Goal: Task Accomplishment & Management: Complete application form

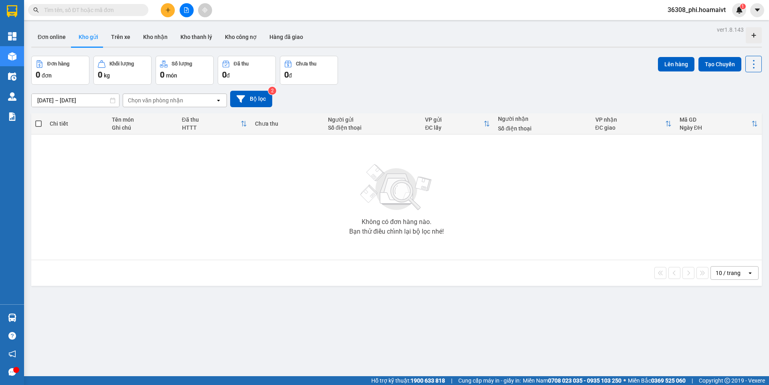
click at [85, 9] on input "text" at bounding box center [91, 10] width 95 height 9
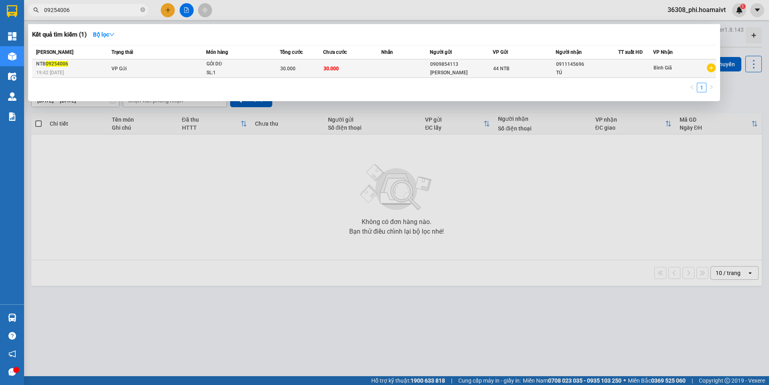
type input "09254006"
click at [104, 71] on div "19:42 [DATE]" at bounding box center [72, 72] width 73 height 9
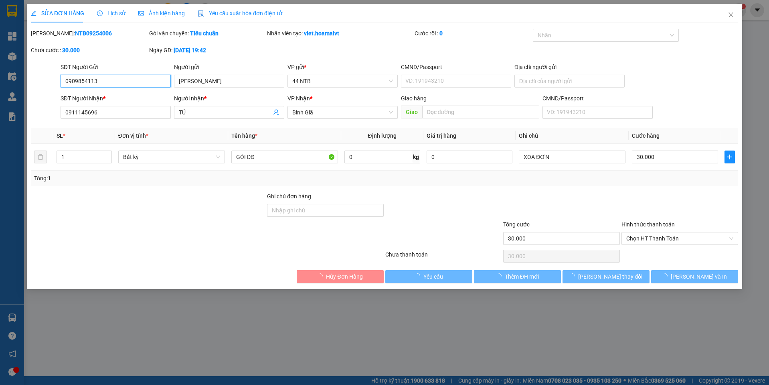
type input "0909854113"
type input "[PERSON_NAME]"
type input "0911145696"
type input "TÚ"
type input "30.000"
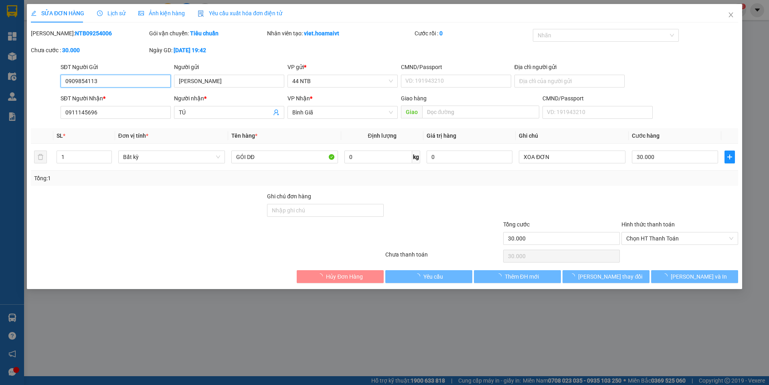
type input "30.000"
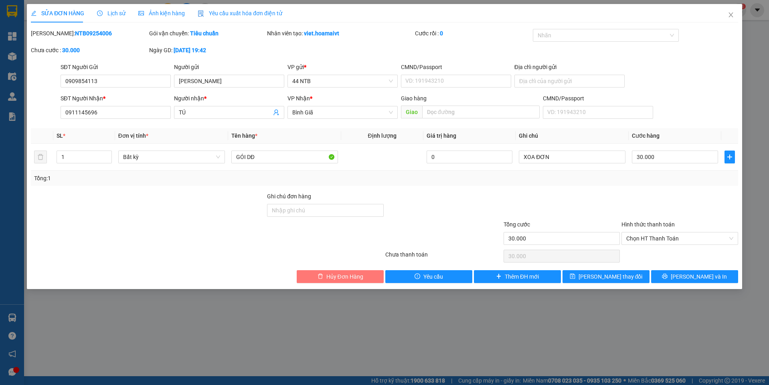
click at [318, 278] on icon "delete" at bounding box center [321, 276] width 6 height 6
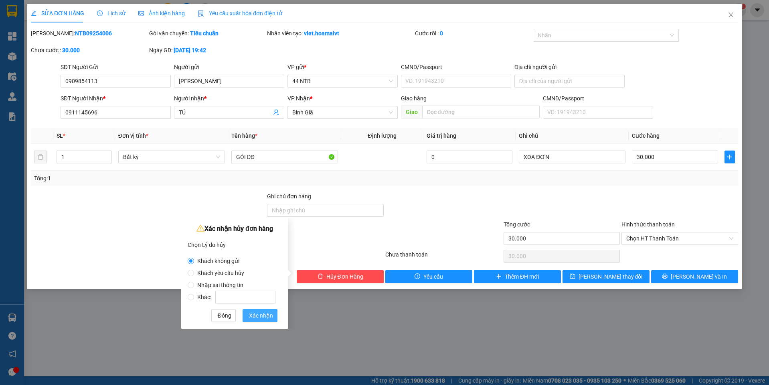
click at [264, 317] on span "Xác nhận" at bounding box center [261, 315] width 24 height 9
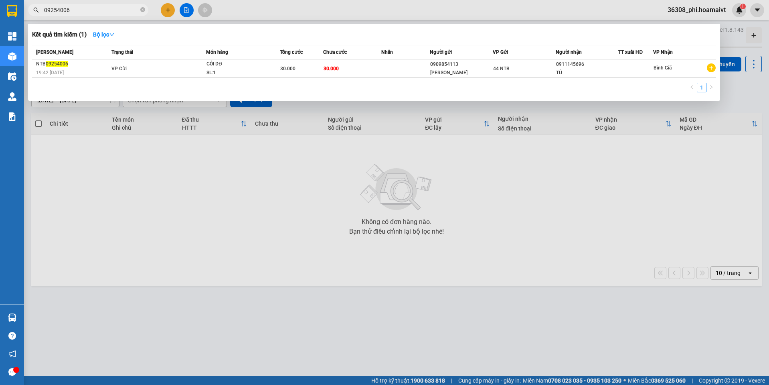
drag, startPoint x: 82, startPoint y: 10, endPoint x: -1, endPoint y: 22, distance: 83.8
click at [0, 22] on html "Kết quả tìm kiếm ( 1 ) Bộ lọc Mã ĐH Trạng thái Món hàng Tổng cước Chưa cước Nhã…" at bounding box center [384, 192] width 769 height 385
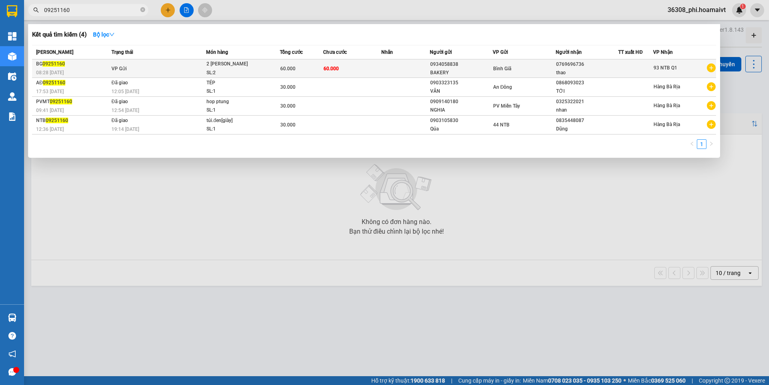
type input "09251160"
click at [231, 71] on div "SL: 2" at bounding box center [237, 73] width 60 height 9
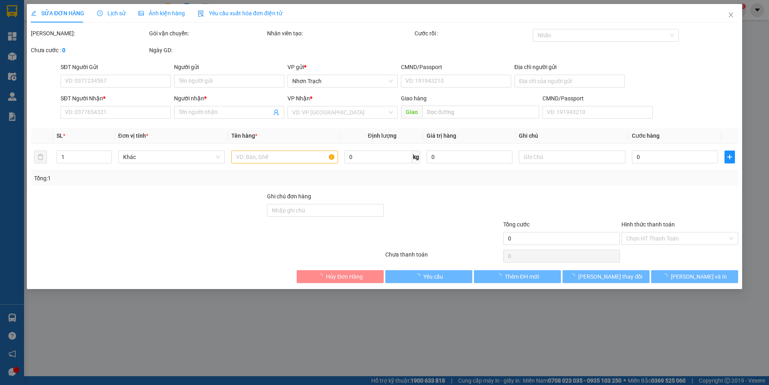
type input "0934058838"
type input "BAKERY"
type input "0769696736"
type input "thao"
type input "60.000"
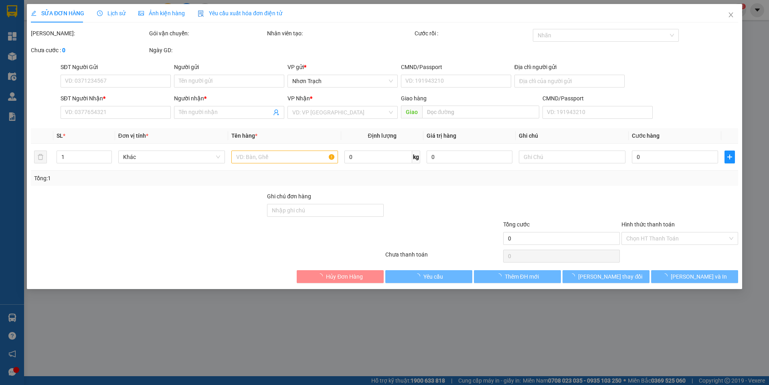
type input "60.000"
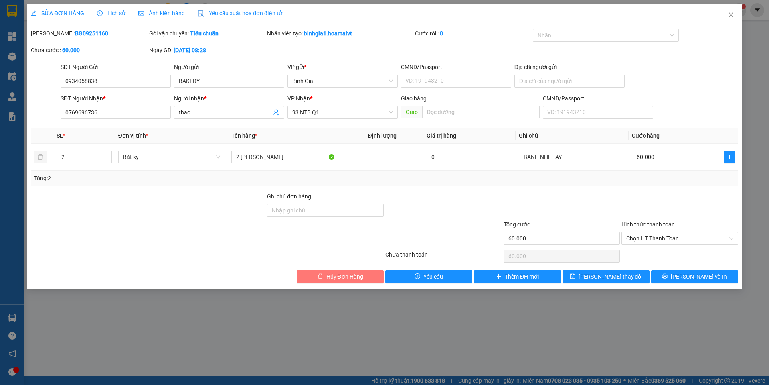
click at [340, 278] on span "Hủy Đơn Hàng" at bounding box center [344, 276] width 37 height 9
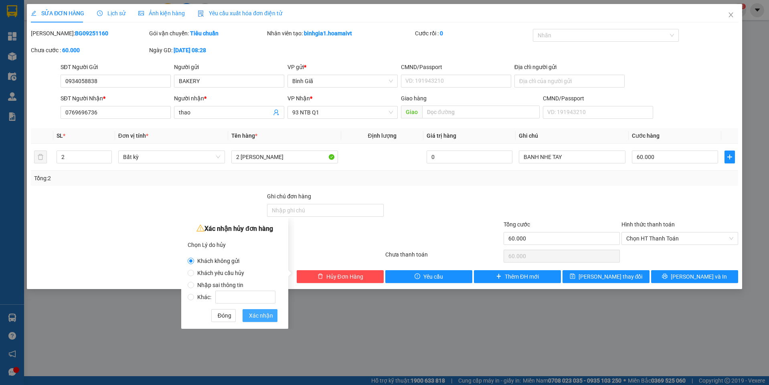
click at [265, 316] on span "Xác nhận" at bounding box center [261, 315] width 24 height 9
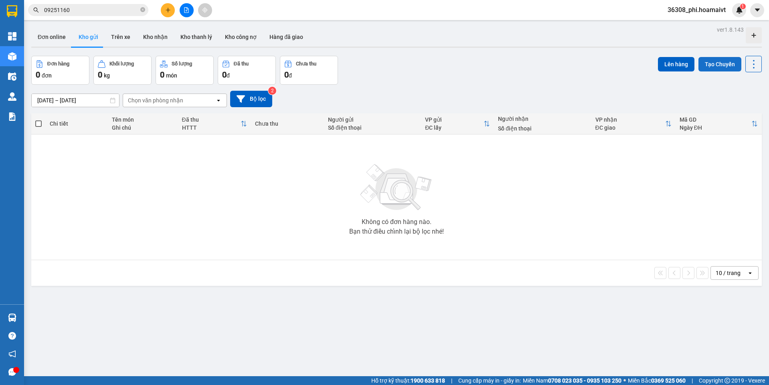
click at [701, 65] on button "Tạo Chuyến" at bounding box center [720, 64] width 43 height 14
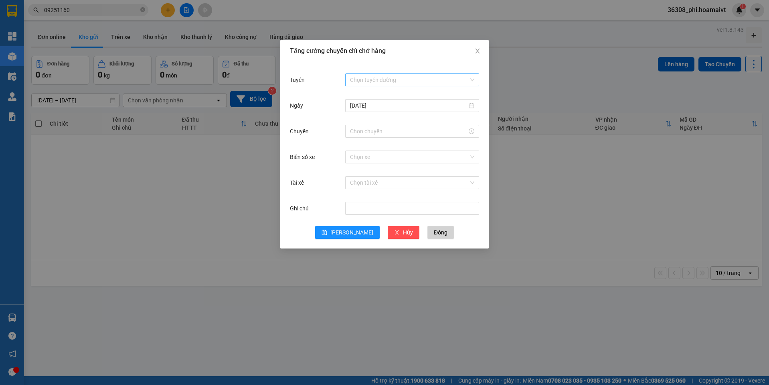
click at [402, 79] on input "Tuyến" at bounding box center [409, 80] width 119 height 12
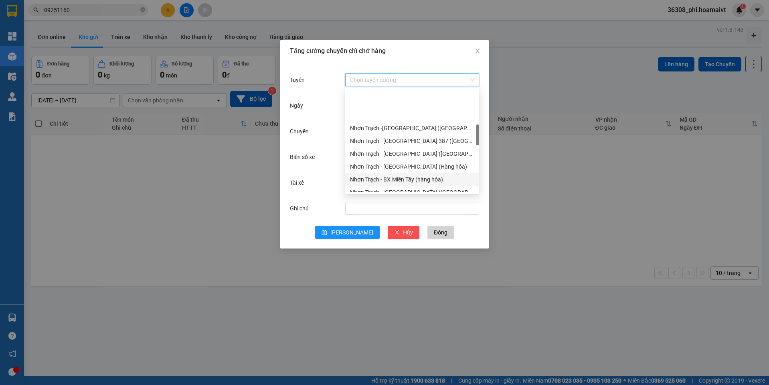
scroll to position [200, 0]
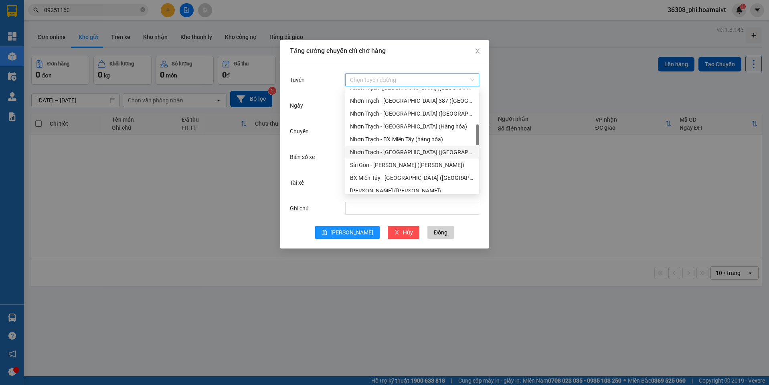
click at [404, 150] on div "Nhơn Trạch - [GEOGRAPHIC_DATA] ([GEOGRAPHIC_DATA])" at bounding box center [412, 152] width 124 height 9
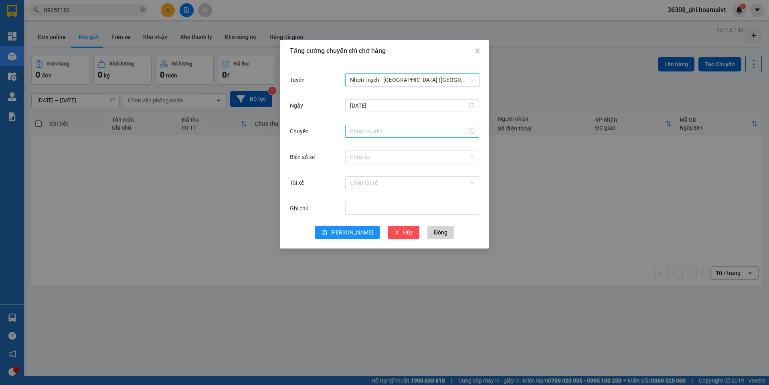
drag, startPoint x: 384, startPoint y: 118, endPoint x: 383, endPoint y: 125, distance: 7.4
click at [383, 124] on form "Tuyến Nhơn Trạch - [GEOGRAPHIC_DATA] ([GEOGRAPHIC_DATA]) [GEOGRAPHIC_DATA] - [G…" at bounding box center [384, 155] width 189 height 167
click at [380, 130] on input "Chuyến" at bounding box center [408, 131] width 117 height 9
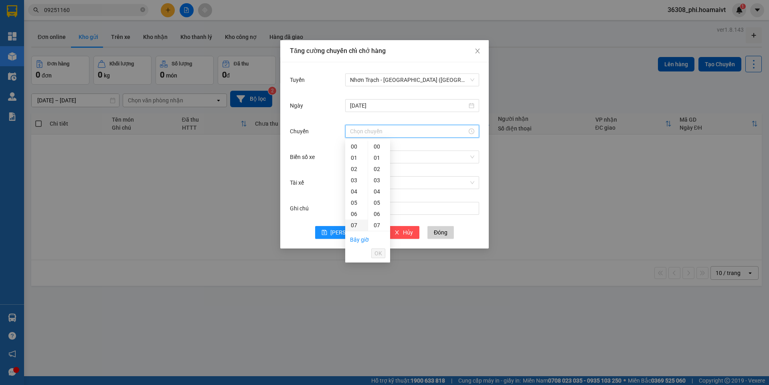
click at [353, 220] on div "07" at bounding box center [356, 224] width 22 height 11
type input "07:00"
click at [377, 149] on div "00" at bounding box center [379, 146] width 22 height 11
drag, startPoint x: 378, startPoint y: 255, endPoint x: 379, endPoint y: 167, distance: 87.8
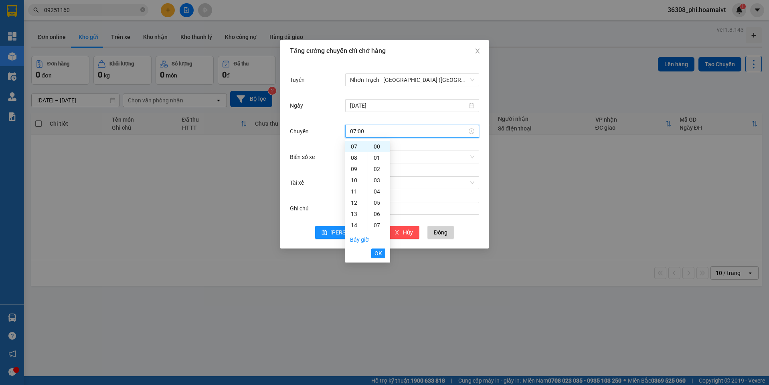
click at [378, 253] on span "OK" at bounding box center [379, 253] width 8 height 9
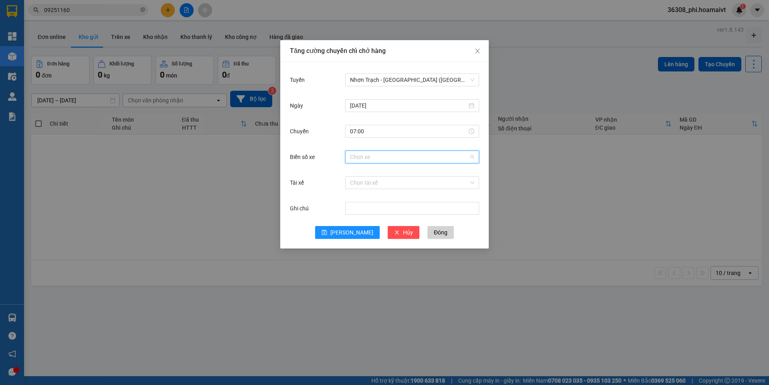
click at [389, 157] on input "Biển số xe" at bounding box center [409, 157] width 119 height 12
type input "004.32"
click at [386, 170] on div "72F-004.32" at bounding box center [412, 172] width 124 height 9
click at [348, 226] on button "[PERSON_NAME]" at bounding box center [347, 232] width 65 height 13
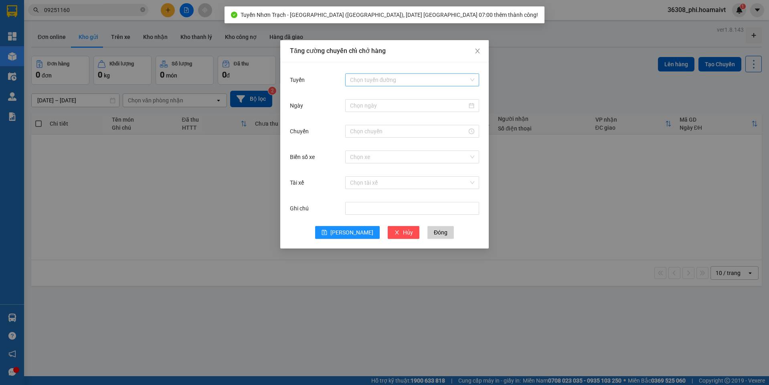
click at [375, 74] on input "Tuyến" at bounding box center [409, 80] width 119 height 12
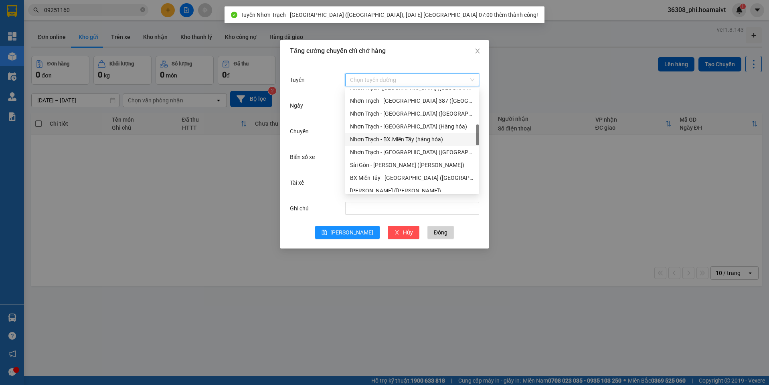
click at [419, 139] on div "Nhơn Trạch - BX.Miền Tây (hàng hóa)" at bounding box center [412, 139] width 124 height 9
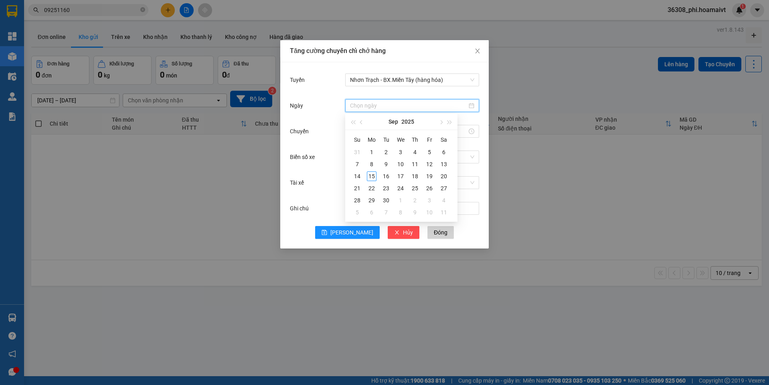
click at [374, 107] on input "Ngày" at bounding box center [408, 105] width 117 height 9
type input "[DATE]"
click at [372, 175] on div "15" at bounding box center [372, 176] width 10 height 10
click at [368, 132] on input "Chuyến" at bounding box center [408, 131] width 117 height 9
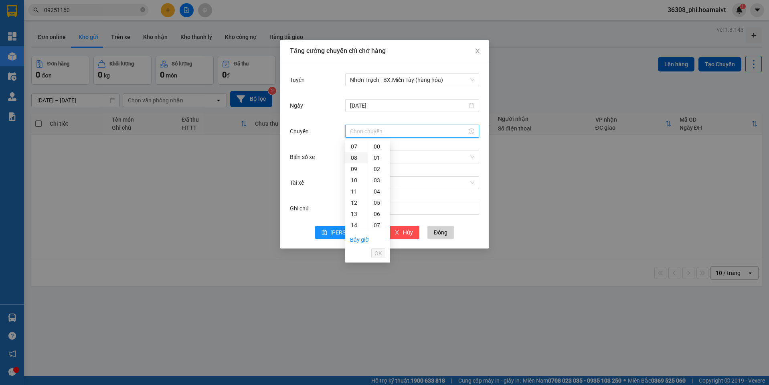
click at [353, 157] on div "08" at bounding box center [356, 157] width 22 height 11
type input "08:00"
click at [376, 148] on div "00" at bounding box center [379, 146] width 22 height 11
click at [377, 251] on span "OK" at bounding box center [379, 253] width 8 height 9
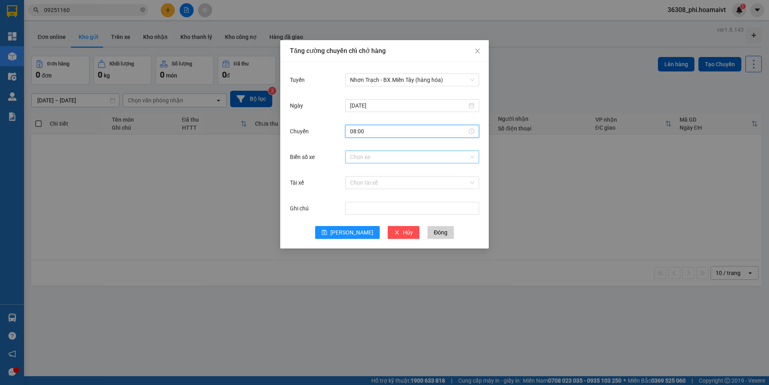
click at [359, 161] on input "Biển số xe" at bounding box center [409, 157] width 119 height 12
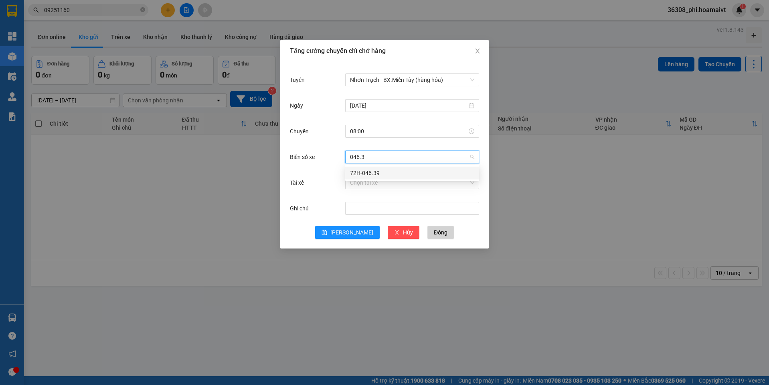
type input "046.39"
click at [389, 174] on div "72H-046.39" at bounding box center [412, 172] width 124 height 9
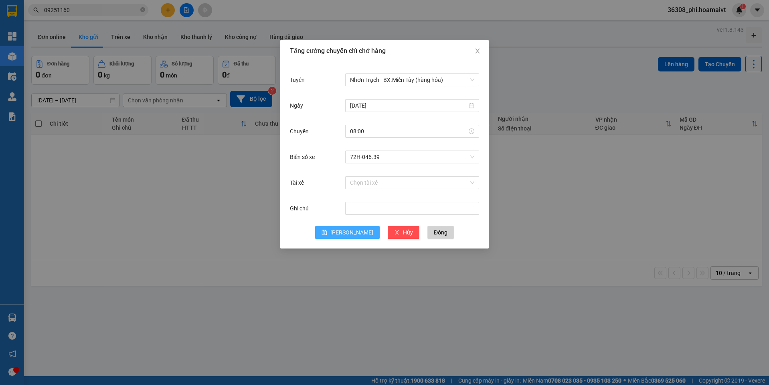
click at [344, 233] on button "[PERSON_NAME]" at bounding box center [347, 232] width 65 height 13
click at [434, 232] on span "Đóng" at bounding box center [441, 232] width 14 height 9
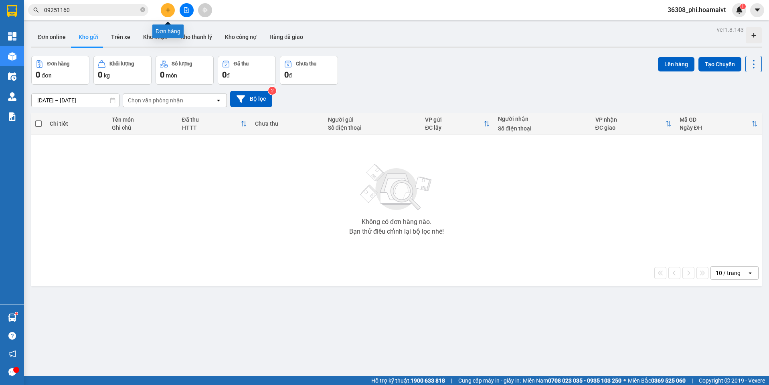
click at [166, 10] on icon "plus" at bounding box center [168, 10] width 6 height 6
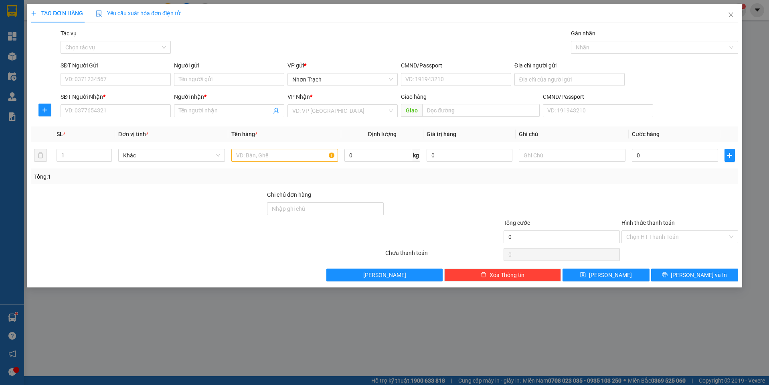
click at [118, 38] on div "Tác vụ" at bounding box center [116, 35] width 110 height 12
click at [117, 55] on div "Tác vụ Chọn tác vụ" at bounding box center [116, 43] width 110 height 28
click at [113, 49] on input "Tác vụ" at bounding box center [112, 47] width 95 height 12
click at [109, 59] on div "Nhập hàng lên xe" at bounding box center [115, 63] width 101 height 9
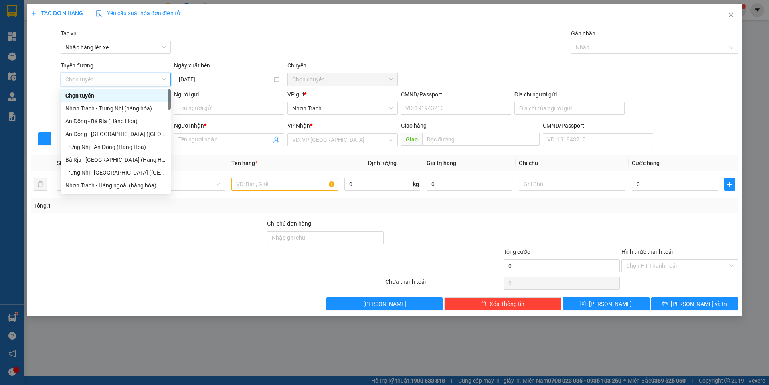
scroll to position [241, 0]
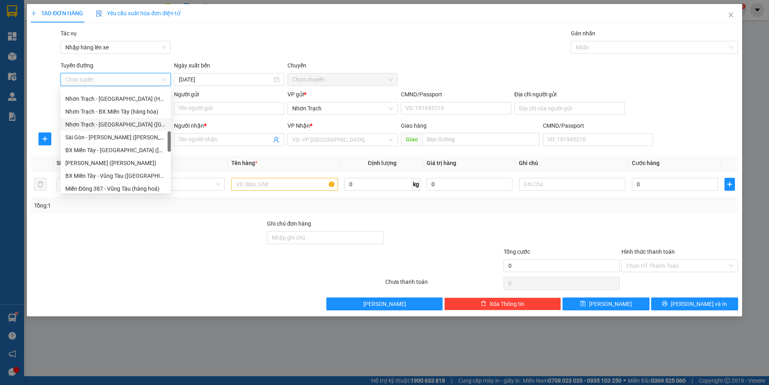
click at [119, 125] on div "Nhơn Trạch - [GEOGRAPHIC_DATA] ([GEOGRAPHIC_DATA])" at bounding box center [115, 124] width 101 height 9
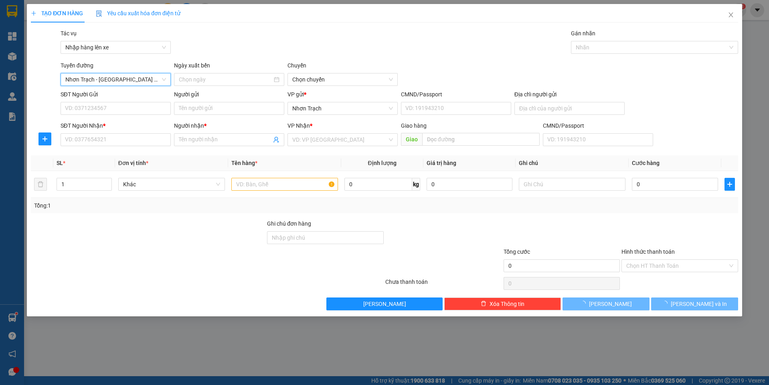
type input "[DATE]"
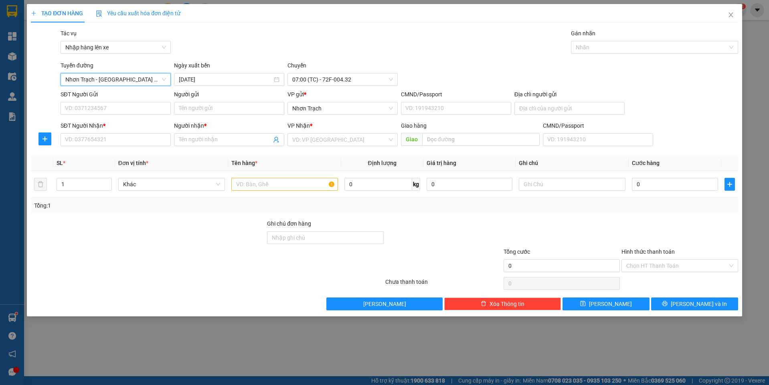
click at [138, 130] on div "SĐT Người Nhận *" at bounding box center [116, 127] width 110 height 12
click at [138, 133] on div "SĐT Người Nhận * VD: 0377654321" at bounding box center [116, 135] width 110 height 28
click at [138, 134] on input "SĐT Người Nhận *" at bounding box center [116, 139] width 110 height 13
type input "0914668333"
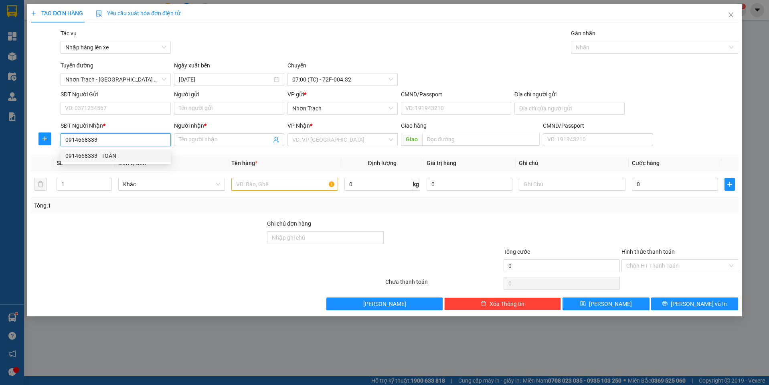
click at [129, 154] on div "0914668333 - TOÀN" at bounding box center [115, 155] width 101 height 9
type input "TOÀN"
type input "0914668333"
click at [262, 180] on input "text" at bounding box center [284, 184] width 107 height 13
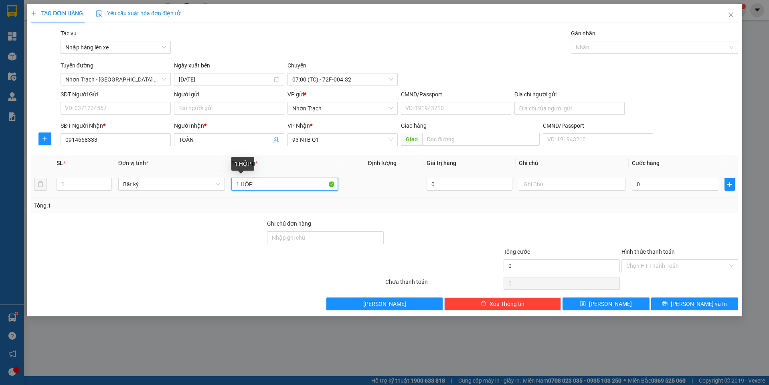
drag, startPoint x: 264, startPoint y: 189, endPoint x: 201, endPoint y: 190, distance: 63.4
click at [180, 186] on tr "1 Bất kỳ 1 HỘP 0 0" at bounding box center [384, 184] width 707 height 27
type input "1 HỘP"
click at [676, 189] on input "0" at bounding box center [675, 184] width 86 height 13
drag, startPoint x: 273, startPoint y: 186, endPoint x: 177, endPoint y: 184, distance: 95.8
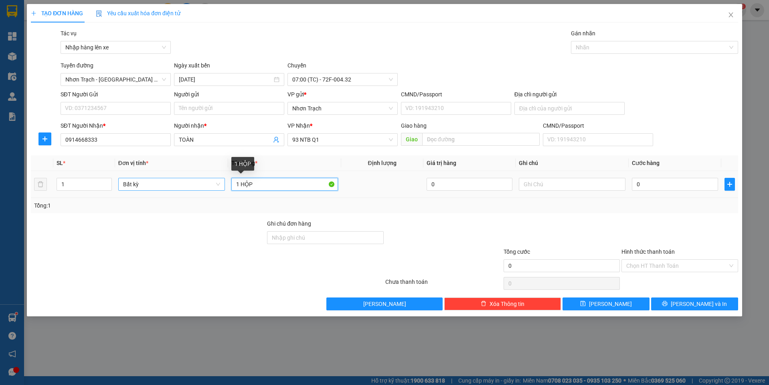
click at [179, 185] on tr "1 Bất kỳ 1 HỘP 0 0" at bounding box center [384, 184] width 707 height 27
click at [682, 185] on input "0" at bounding box center [675, 184] width 86 height 13
type input "4"
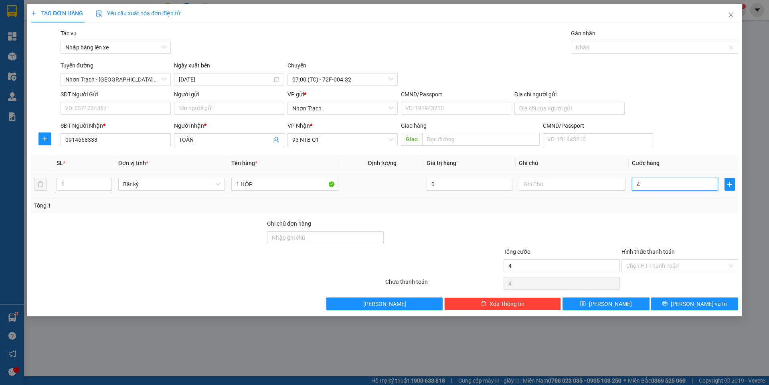
type input "40"
type input "400"
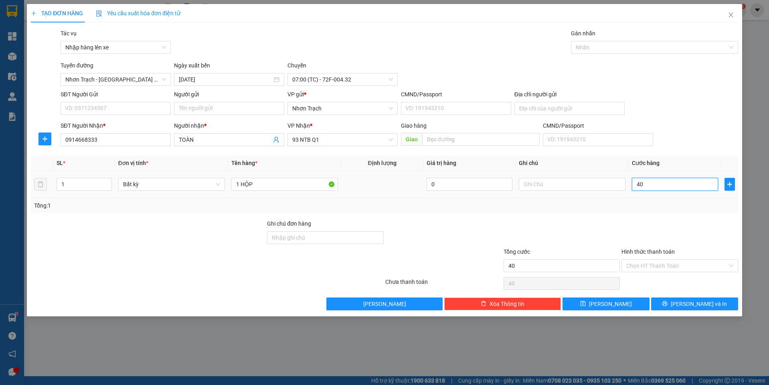
type input "400"
type input "4.000"
type input "40.000"
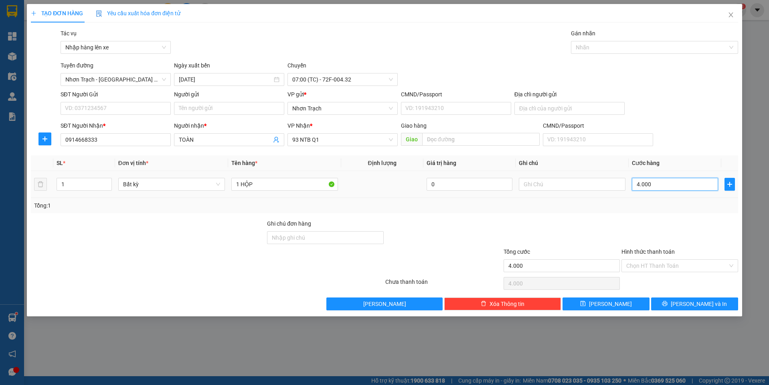
type input "40.000"
click at [630, 298] on button "[PERSON_NAME]" at bounding box center [606, 303] width 87 height 13
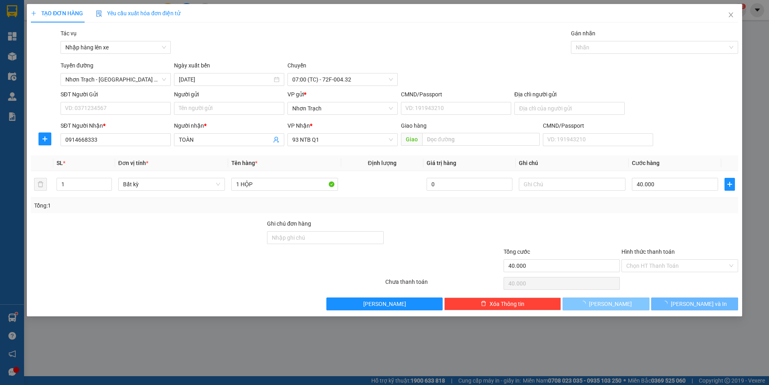
type input "0"
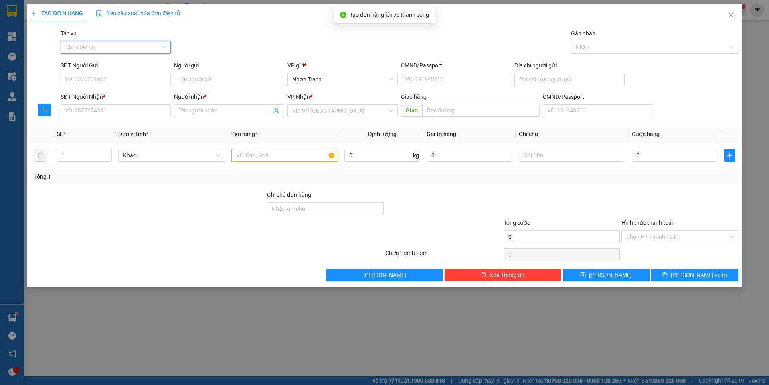
click at [87, 53] on input "Tác vụ" at bounding box center [112, 47] width 95 height 12
click at [87, 64] on div "Nhập hàng lên xe" at bounding box center [115, 63] width 101 height 9
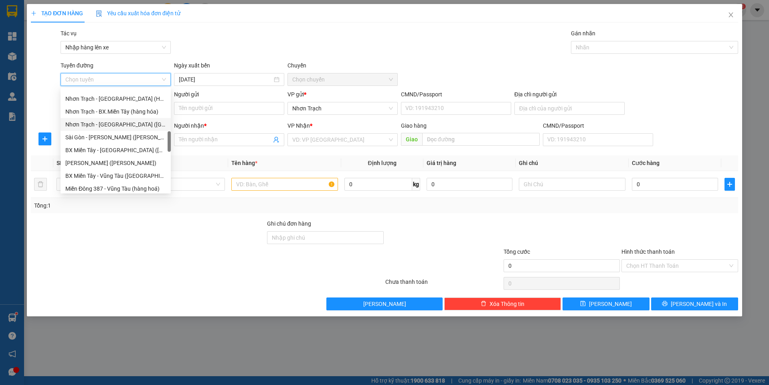
click at [113, 123] on div "Nhơn Trạch - [GEOGRAPHIC_DATA] ([GEOGRAPHIC_DATA])" at bounding box center [115, 124] width 101 height 9
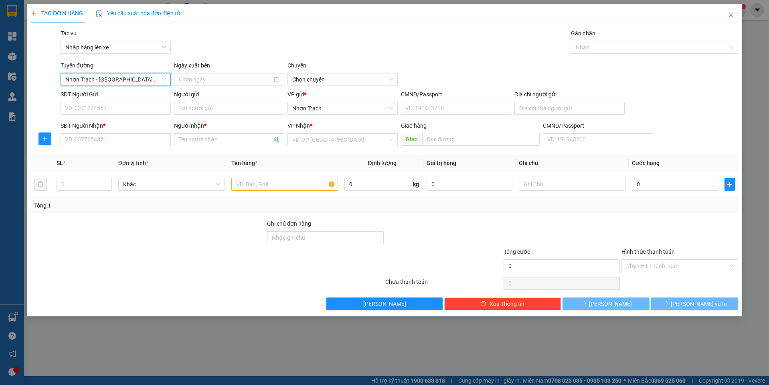
type input "[DATE]"
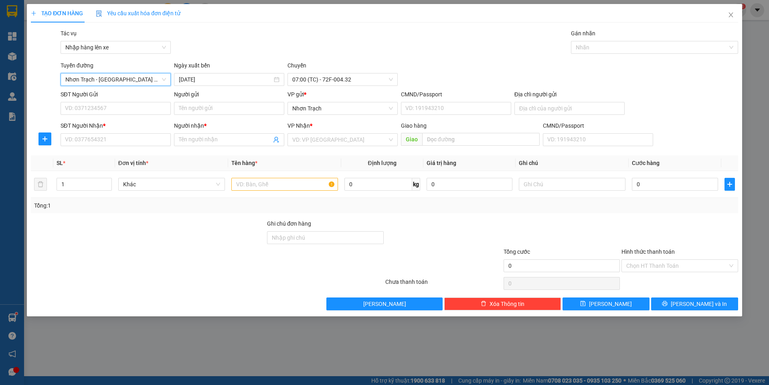
click at [113, 147] on div "SĐT Người Nhận * VD: 0377654321" at bounding box center [116, 135] width 110 height 28
click at [115, 142] on input "SĐT Người Nhận *" at bounding box center [116, 139] width 110 height 13
type input "0825593333"
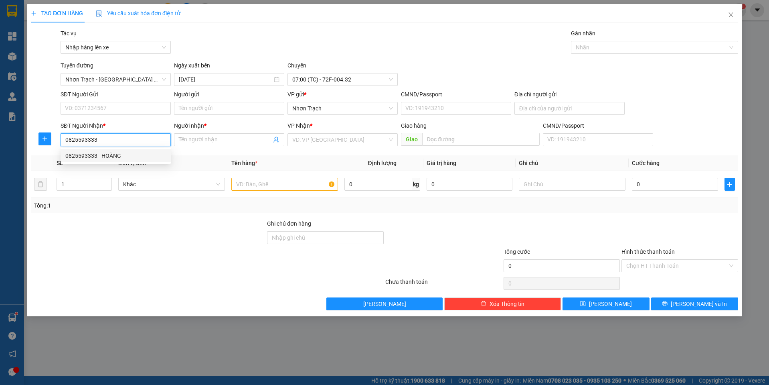
click at [116, 154] on div "0825593333 - HOÀNG" at bounding box center [115, 155] width 101 height 9
type input "HOÀNG"
type input "0825593333"
click at [253, 180] on input "text" at bounding box center [284, 184] width 107 height 13
paste input "1 HỘP"
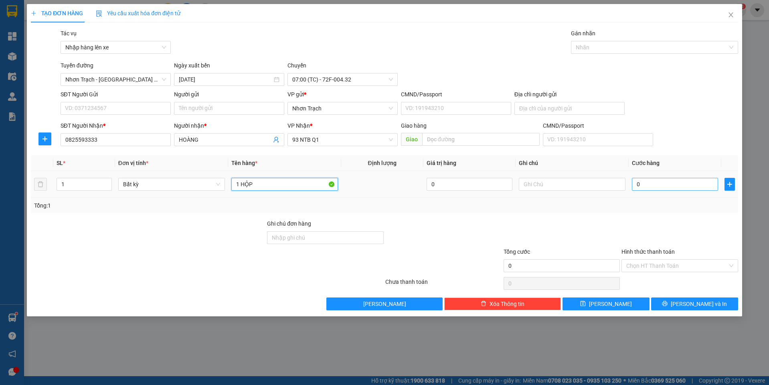
type input "1 HỘP"
type input "4"
type input "40"
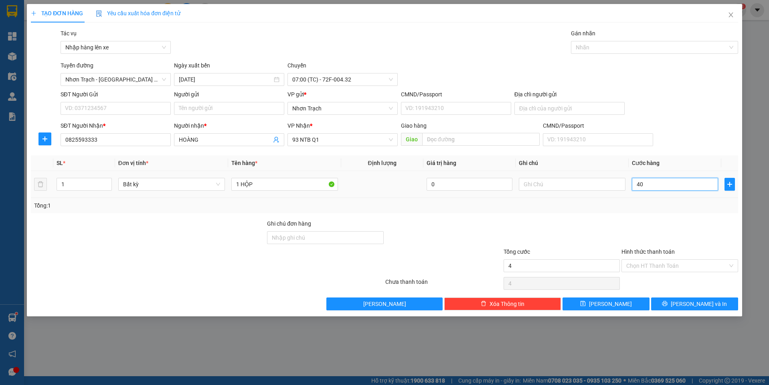
type input "40"
type input "400"
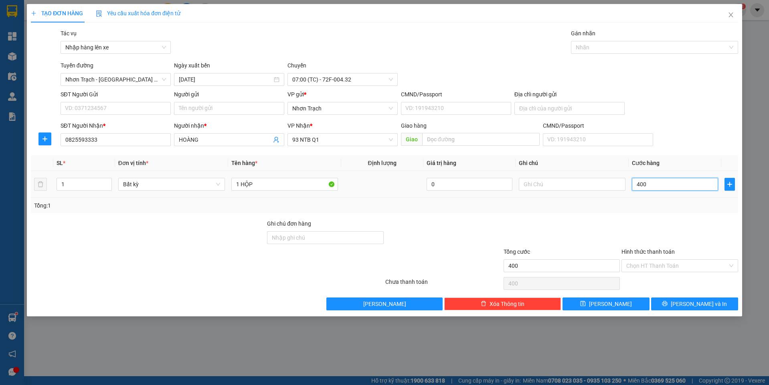
type input "4.000"
type input "40.000"
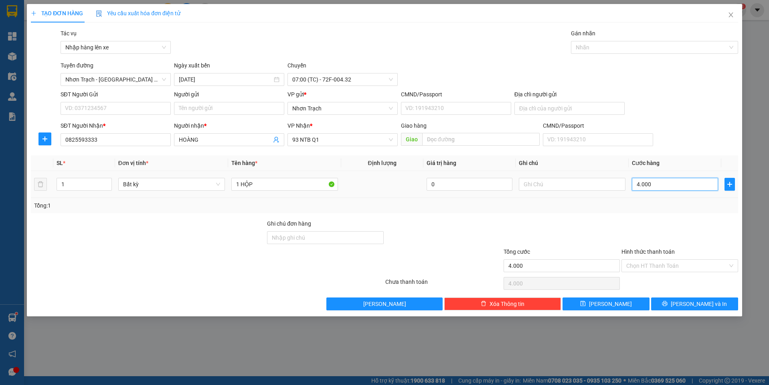
type input "40.000"
click at [639, 302] on button "[PERSON_NAME]" at bounding box center [606, 303] width 87 height 13
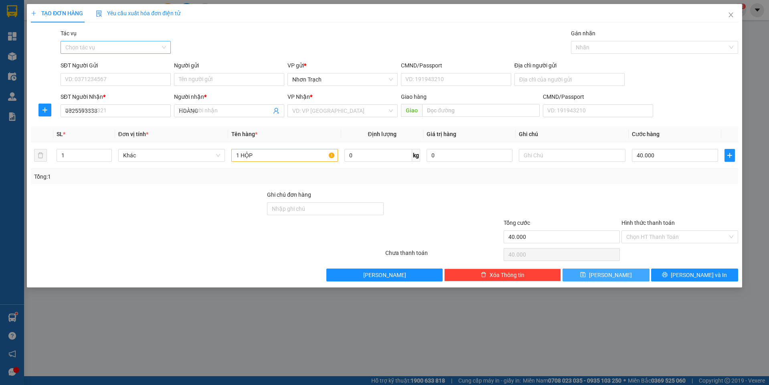
type input "0"
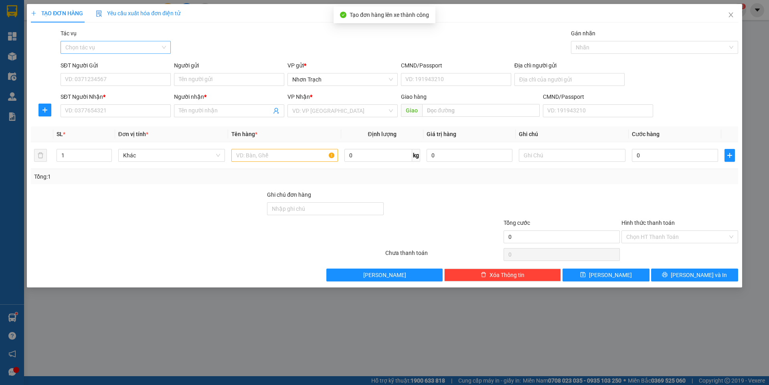
click at [98, 48] on input "Tác vụ" at bounding box center [112, 47] width 95 height 12
click at [99, 59] on div "Nhập hàng lên xe" at bounding box center [115, 63] width 101 height 9
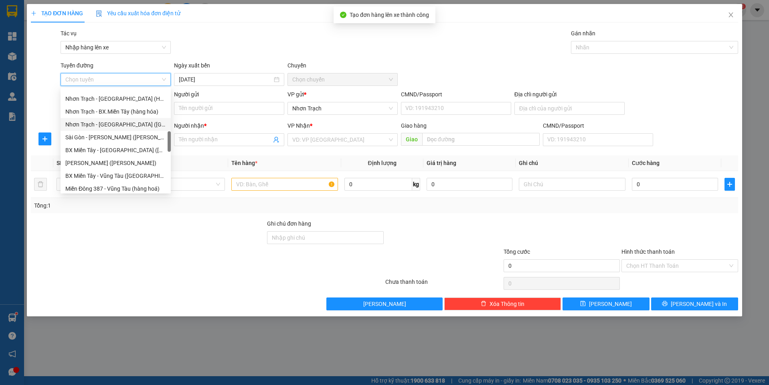
click at [117, 125] on div "Nhơn Trạch - [GEOGRAPHIC_DATA] ([GEOGRAPHIC_DATA])" at bounding box center [115, 124] width 101 height 9
type input "[DATE]"
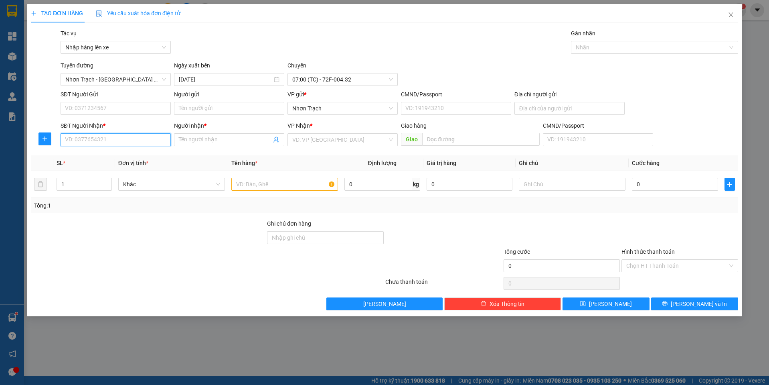
click at [150, 137] on input "SĐT Người Nhận *" at bounding box center [116, 139] width 110 height 13
type input "0938611150"
click at [131, 157] on div "0938611150 - Toàn" at bounding box center [115, 155] width 101 height 9
type input "Toàn"
type input "0938611150"
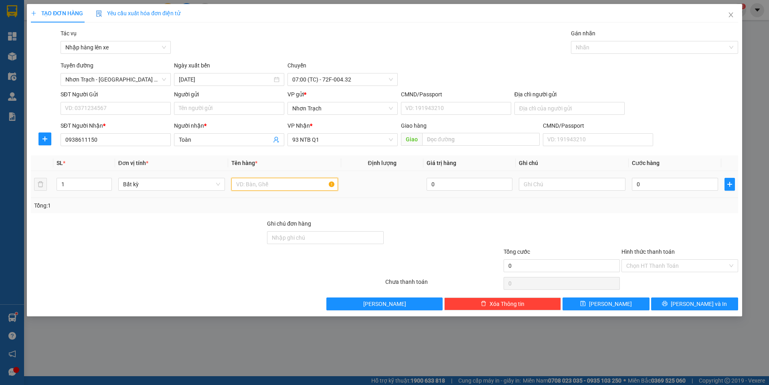
click at [304, 188] on input "text" at bounding box center [284, 184] width 107 height 13
paste input "1 HỘP"
type input "1 HỘP"
click at [652, 187] on input "0" at bounding box center [675, 184] width 86 height 13
type input "4"
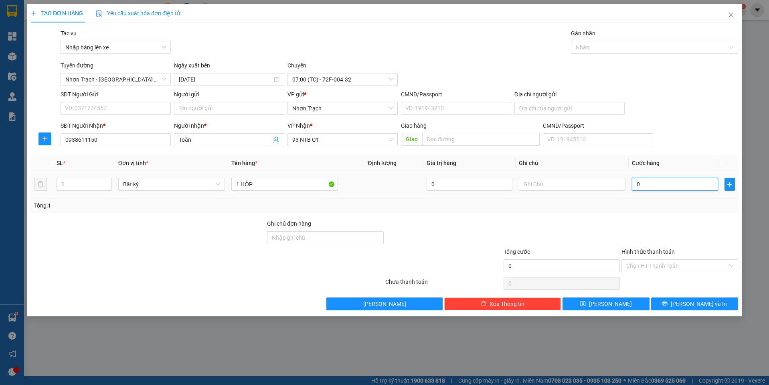
type input "4"
type input "40"
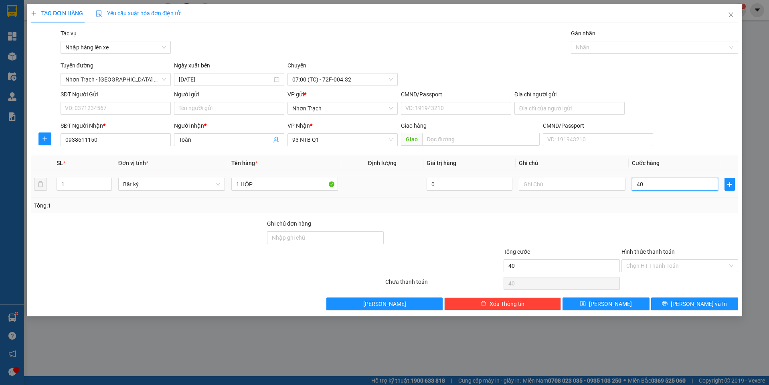
type input "400"
type input "4.000"
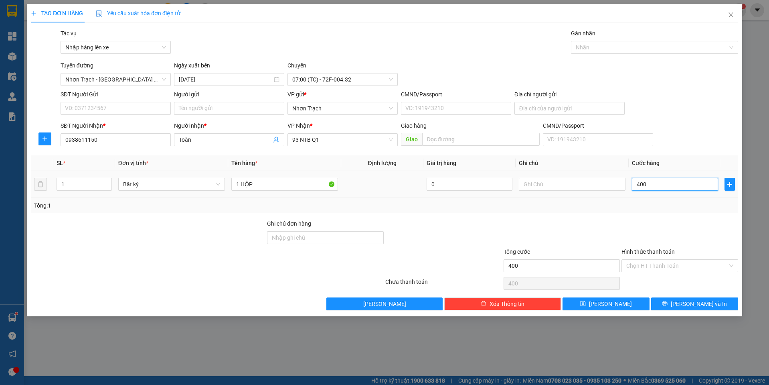
type input "4.000"
type input "40.000"
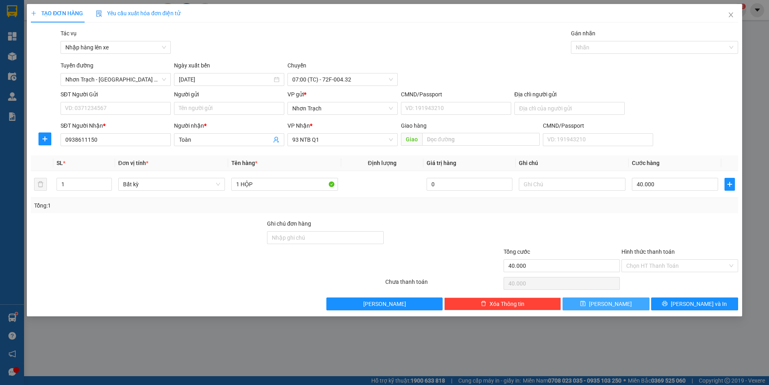
click at [620, 302] on button "[PERSON_NAME]" at bounding box center [606, 303] width 87 height 13
type input "0"
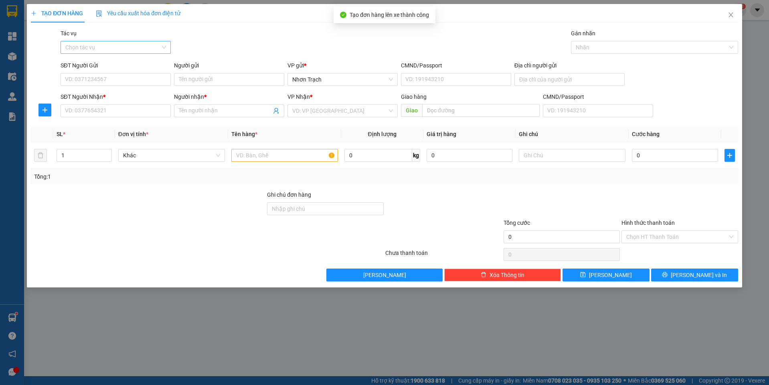
click at [86, 43] on input "Tác vụ" at bounding box center [112, 47] width 95 height 12
drag, startPoint x: 95, startPoint y: 56, endPoint x: 97, endPoint y: 63, distance: 7.5
click at [97, 63] on body "Kết quả tìm kiếm ( 4 ) Bộ lọc Mã ĐH Trạng thái Món hàng Tổng cước Chưa cước Nhã…" at bounding box center [384, 192] width 769 height 385
click at [98, 52] on input "Tác vụ" at bounding box center [112, 47] width 95 height 12
click at [100, 63] on div "Nhập hàng lên xe" at bounding box center [115, 63] width 101 height 9
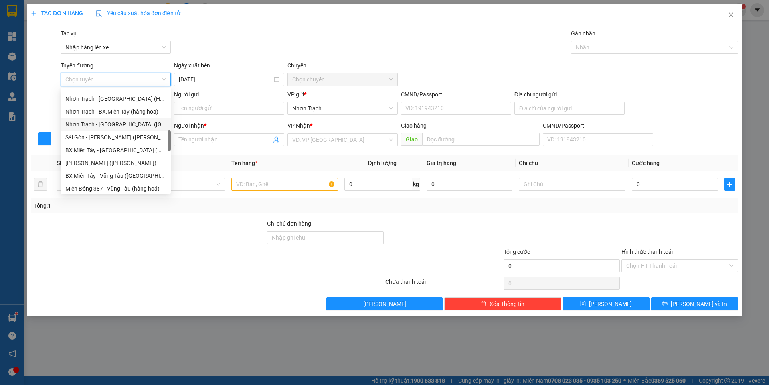
click at [109, 128] on div "Nhơn Trạch - [GEOGRAPHIC_DATA] ([GEOGRAPHIC_DATA])" at bounding box center [115, 124] width 101 height 9
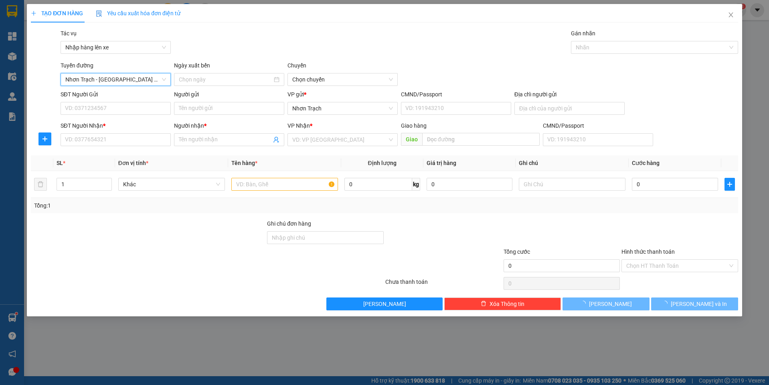
type input "[DATE]"
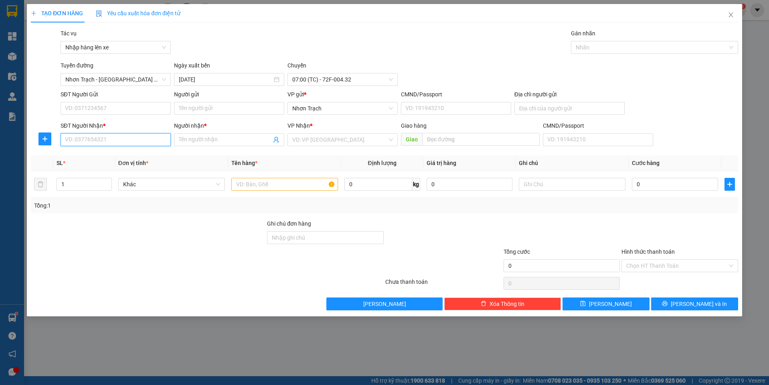
click at [130, 137] on input "SĐT Người Nhận *" at bounding box center [116, 139] width 110 height 13
type input "0935263147"
click at [107, 152] on div "0935263147 - [PERSON_NAME]" at bounding box center [115, 155] width 101 height 9
type input "ngọc"
type input "0935263147"
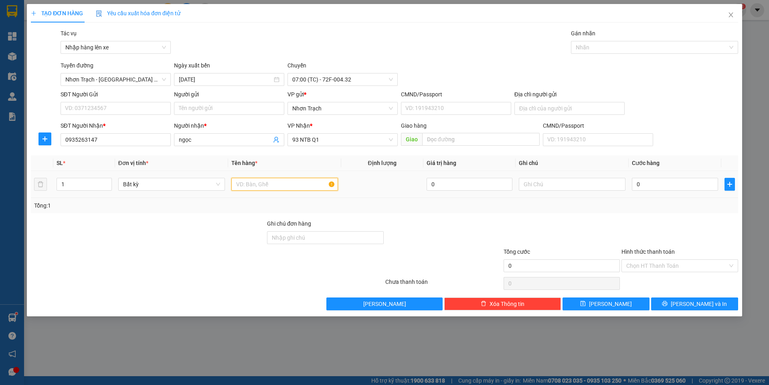
click at [279, 188] on input "text" at bounding box center [284, 184] width 107 height 13
paste input "1 HỘP"
type input "1 HỘP"
click at [656, 183] on input "0" at bounding box center [675, 184] width 86 height 13
type input "4"
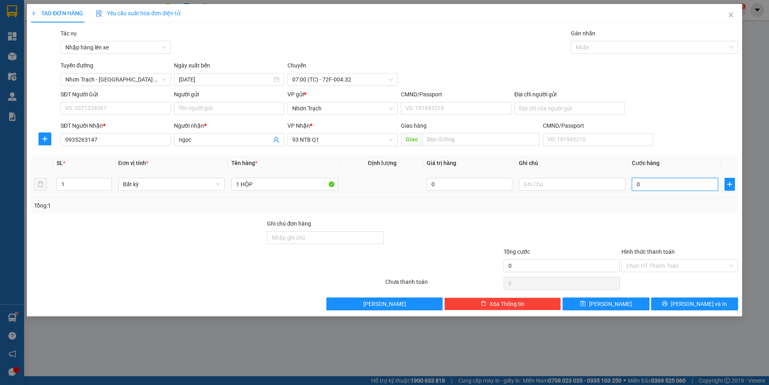
type input "4"
type input "40"
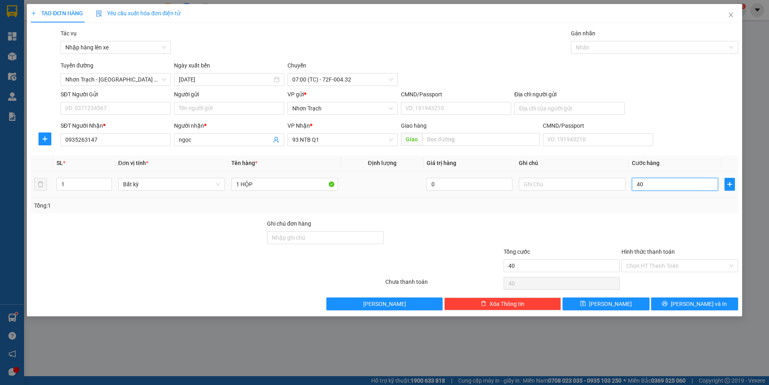
type input "400"
type input "4.000"
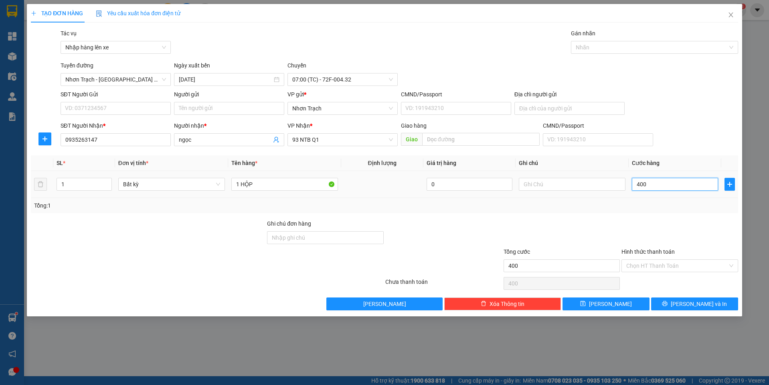
type input "4.000"
type input "40.000"
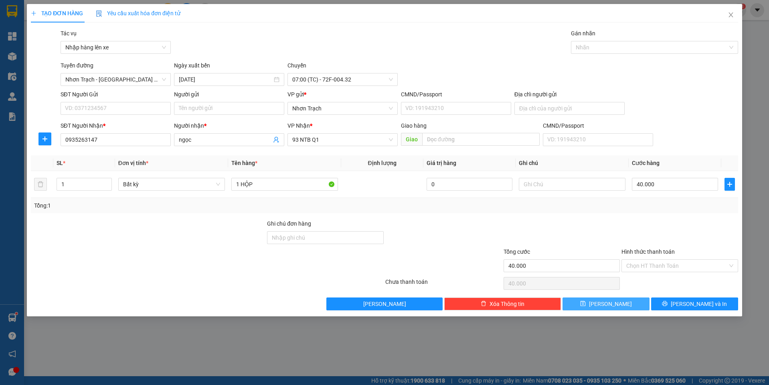
click at [611, 302] on span "[PERSON_NAME]" at bounding box center [610, 303] width 43 height 9
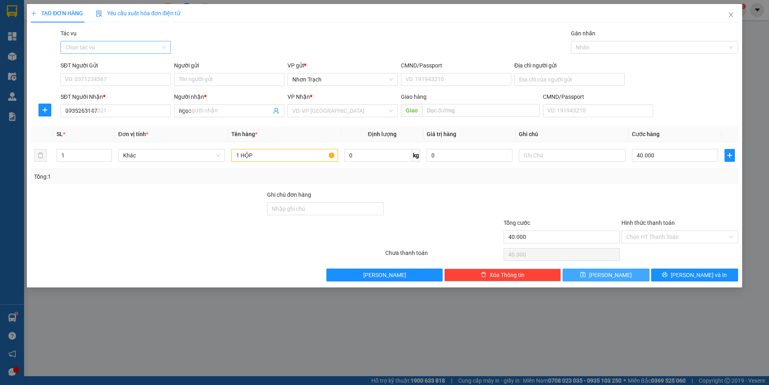
type input "0"
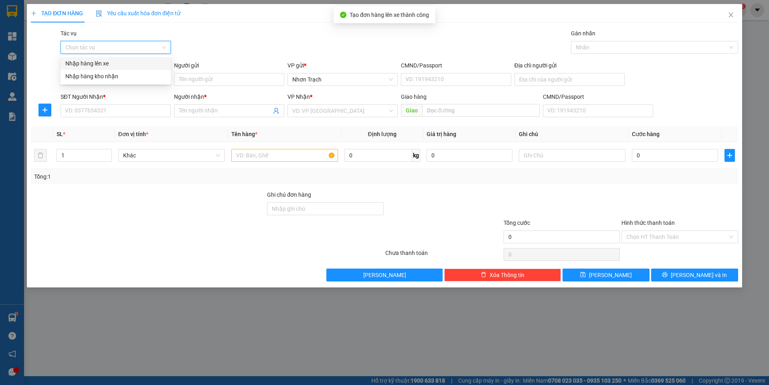
click at [83, 51] on input "Tác vụ" at bounding box center [112, 47] width 95 height 12
click at [86, 62] on div "Nhập hàng lên xe" at bounding box center [115, 63] width 101 height 9
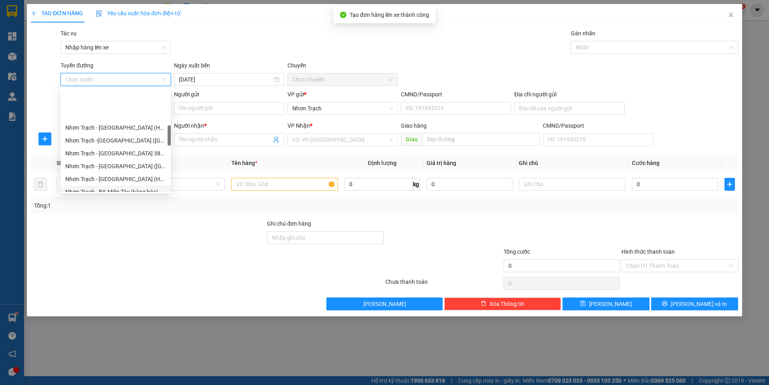
scroll to position [200, 0]
click at [119, 161] on div "Nhơn Trạch - [GEOGRAPHIC_DATA] ([GEOGRAPHIC_DATA])" at bounding box center [115, 164] width 101 height 9
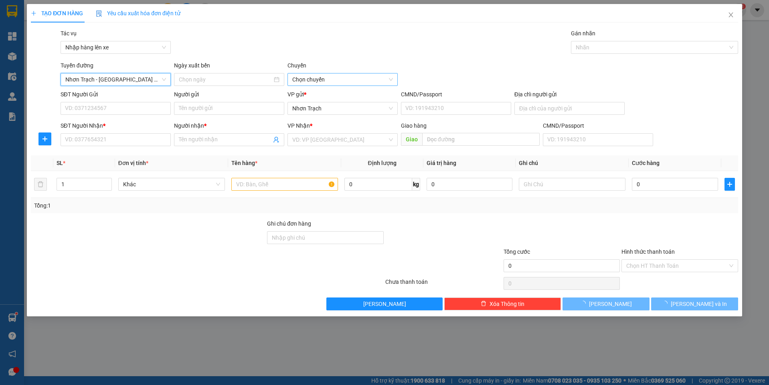
type input "[DATE]"
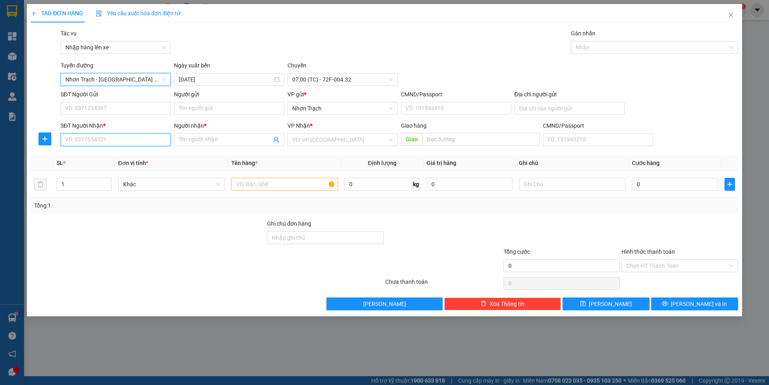
click at [112, 136] on input "SĐT Người Nhận *" at bounding box center [116, 139] width 110 height 13
click at [80, 140] on input "0911179389" at bounding box center [116, 139] width 110 height 13
type input "0911179389"
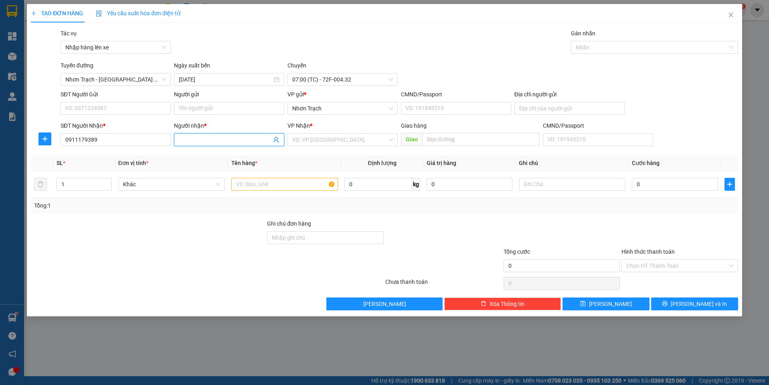
click at [191, 144] on input "Người nhận *" at bounding box center [225, 139] width 93 height 9
type input "TRANGQ"
type input "93"
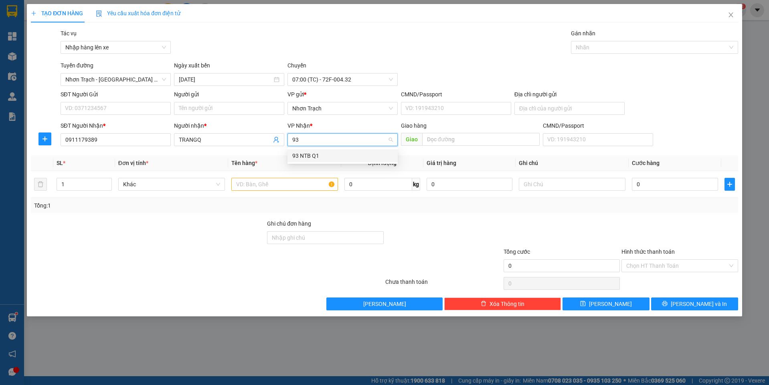
click at [326, 156] on div "93 NTB Q1" at bounding box center [342, 155] width 101 height 9
click at [228, 142] on input "TRANGQ" at bounding box center [225, 139] width 93 height 9
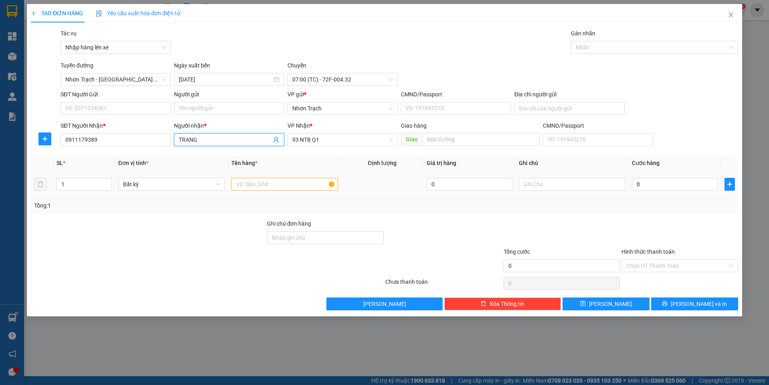
type input "TRANG"
click at [253, 174] on td at bounding box center [284, 184] width 113 height 27
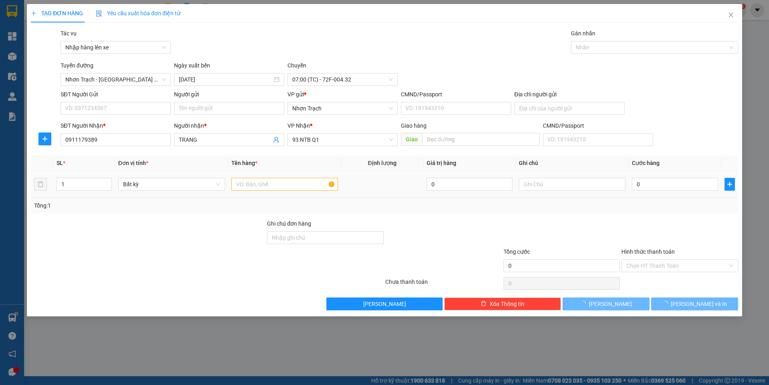
click at [253, 177] on div at bounding box center [284, 184] width 107 height 16
click at [254, 183] on input "text" at bounding box center [284, 184] width 107 height 13
paste input "1 HỘP"
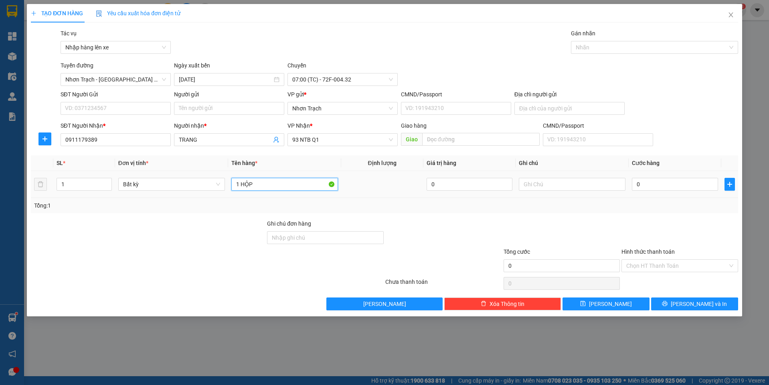
type input "1 HỘP"
click at [676, 192] on div "0" at bounding box center [675, 184] width 86 height 16
click at [674, 186] on input "0" at bounding box center [675, 184] width 86 height 13
type input "4"
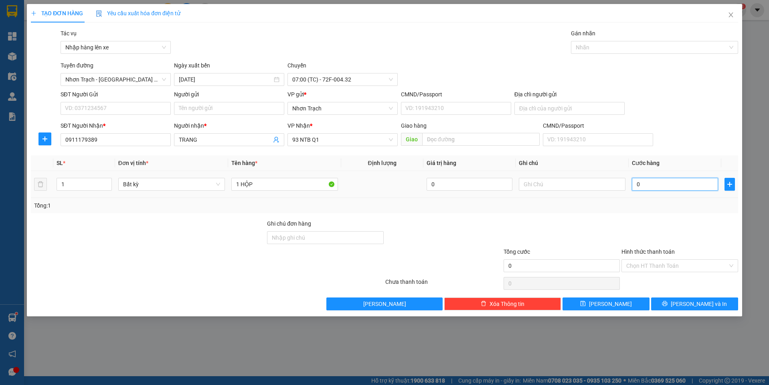
type input "4"
type input "40"
type input "400"
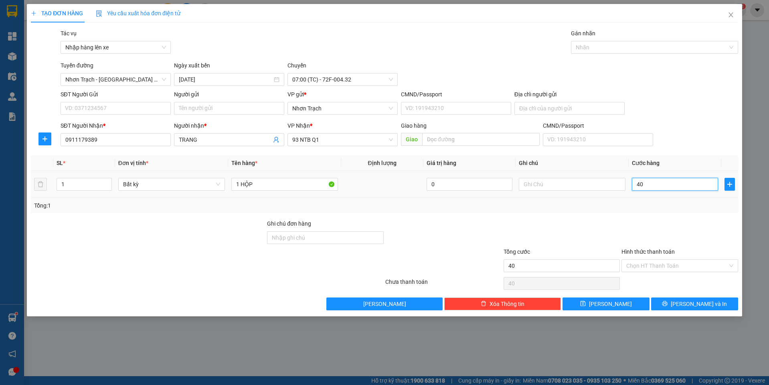
type input "400"
type input "4.000"
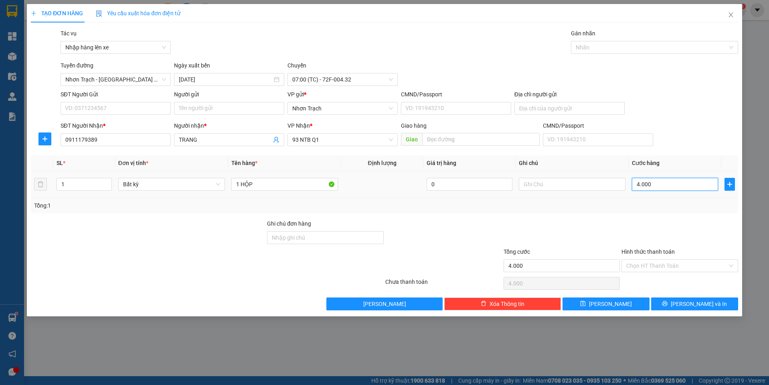
type input "40.000"
click at [611, 309] on button "[PERSON_NAME]" at bounding box center [606, 303] width 87 height 13
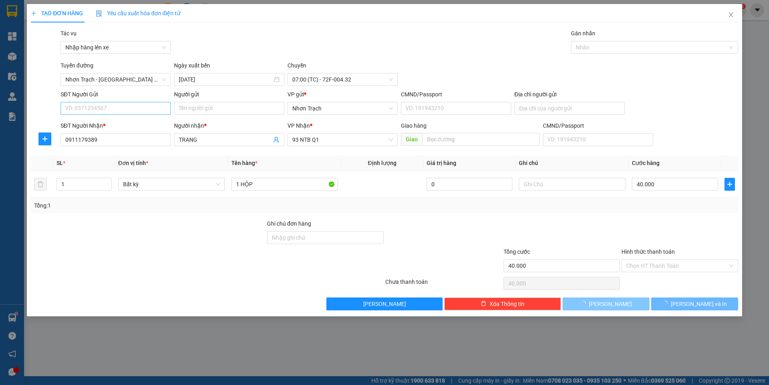
type input "0"
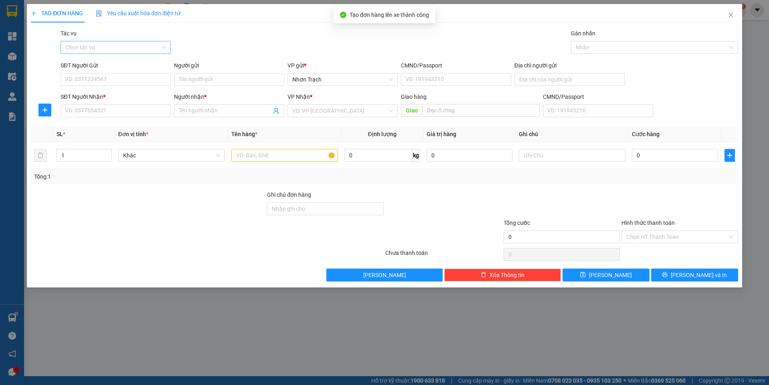
click at [110, 55] on div "Tác vụ Chọn tác vụ" at bounding box center [116, 43] width 110 height 28
click at [111, 51] on input "Tác vụ" at bounding box center [112, 47] width 95 height 12
click at [111, 63] on div "Nhập hàng lên xe" at bounding box center [115, 63] width 101 height 9
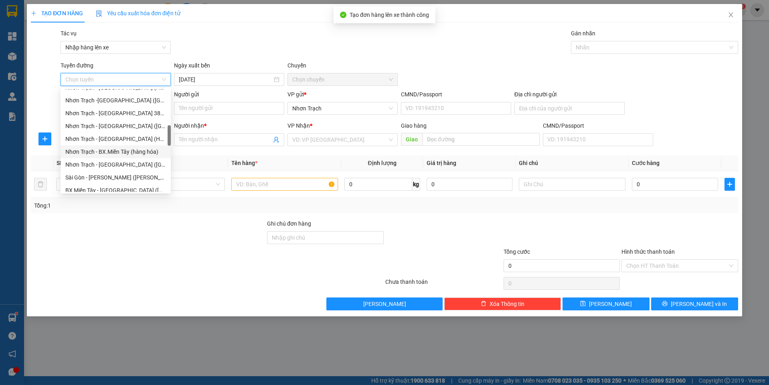
click at [134, 153] on div "Nhơn Trạch - BX.Miền Tây (hàng hóa)" at bounding box center [115, 151] width 101 height 9
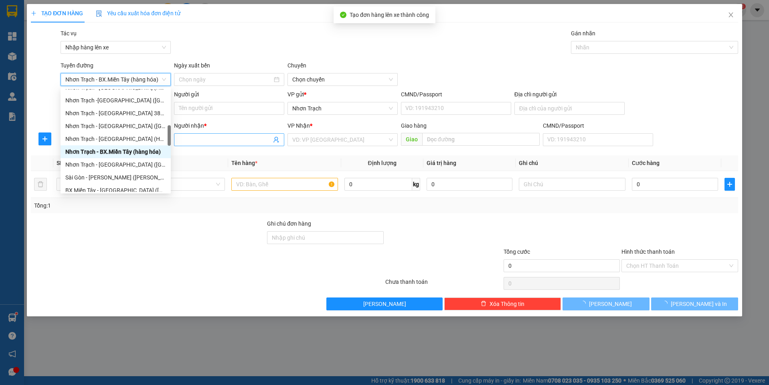
type input "[DATE]"
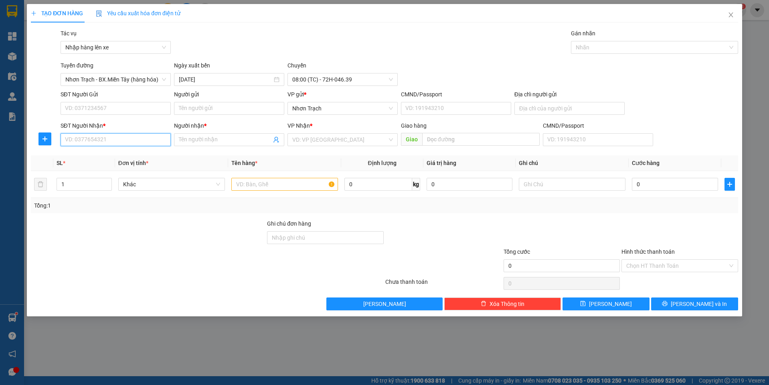
click at [117, 144] on input "SĐT Người Nhận *" at bounding box center [116, 139] width 110 height 13
type input "0348397179"
click at [117, 154] on div "0348397179 - LINH" at bounding box center [115, 155] width 101 height 9
type input "LINH"
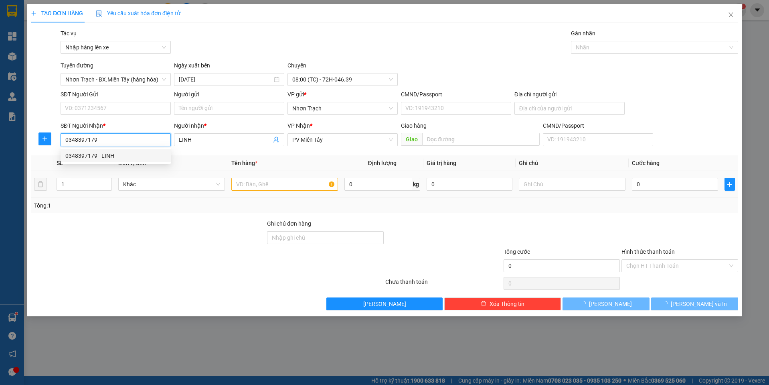
type input "0348397179"
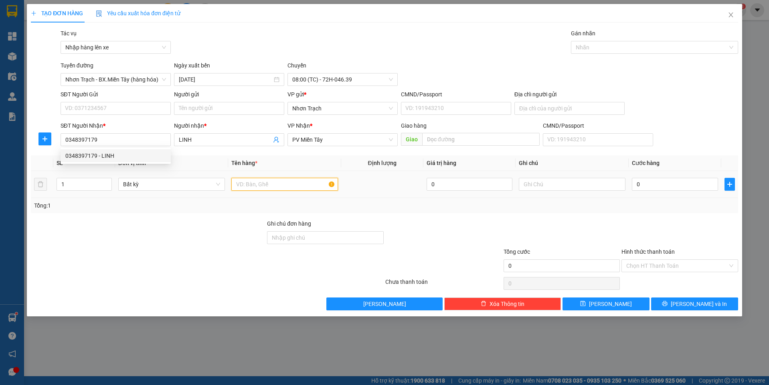
click at [266, 186] on input "text" at bounding box center [284, 184] width 107 height 13
type input "1K"
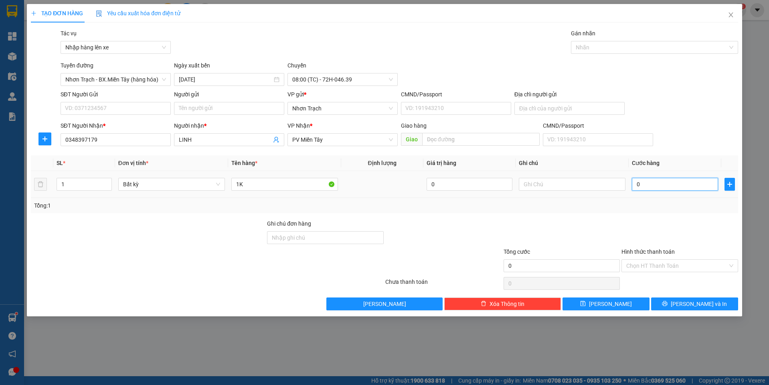
click at [664, 182] on input "0" at bounding box center [675, 184] width 86 height 13
type input "1"
type input "12"
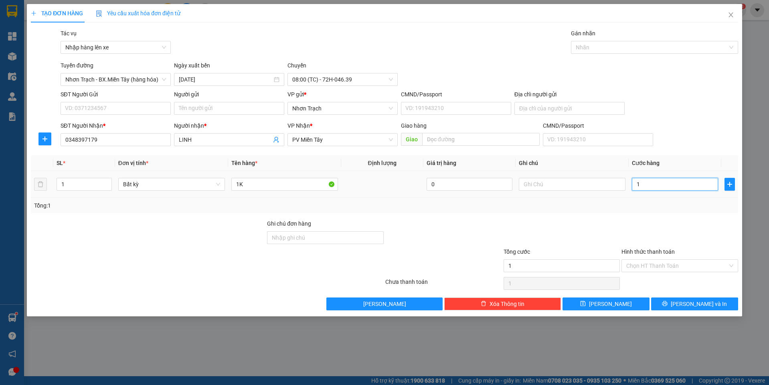
type input "12"
type input "120"
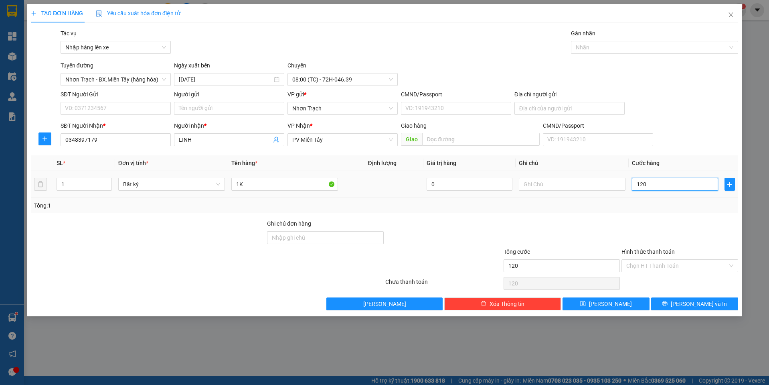
type input "1.200"
type input "12.000"
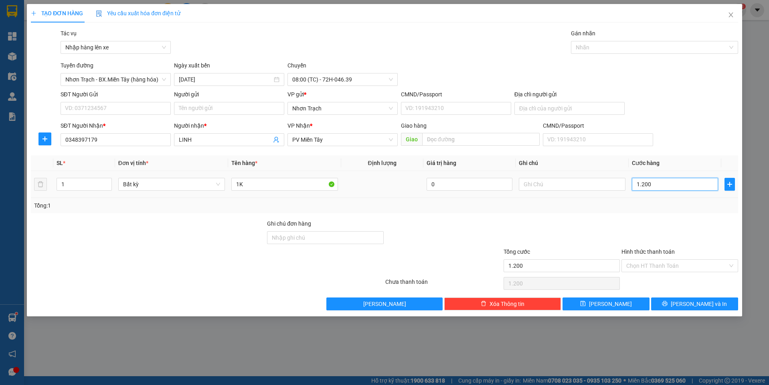
type input "12.000"
type input "120.000"
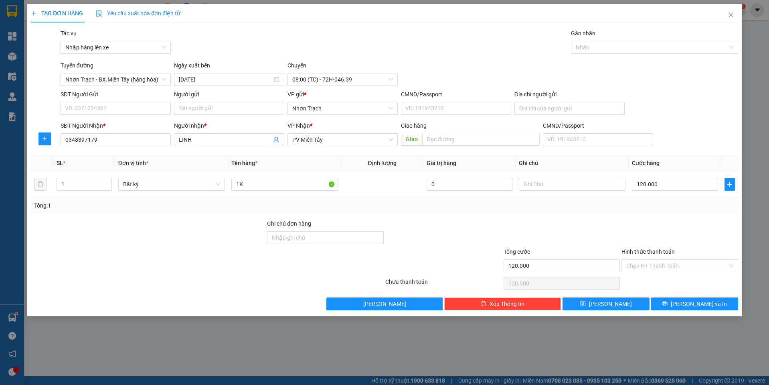
click at [659, 257] on div "Hình thức thanh toán" at bounding box center [680, 253] width 117 height 12
click at [658, 268] on input "Hình thức thanh toán" at bounding box center [676, 265] width 101 height 12
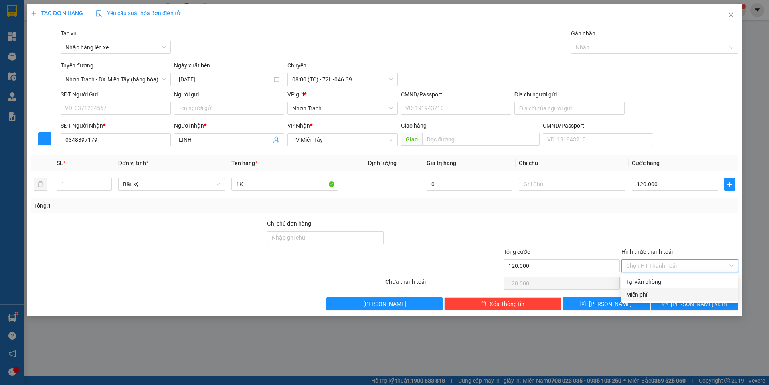
click at [642, 288] on div "Miễn phí" at bounding box center [680, 294] width 117 height 13
type input "0"
drag, startPoint x: 642, startPoint y: 288, endPoint x: 648, endPoint y: 267, distance: 21.7
click at [646, 271] on div "Transit Pickup Surcharge Ids Transit Deliver Surcharge Ids Transit Deliver Surc…" at bounding box center [384, 169] width 707 height 281
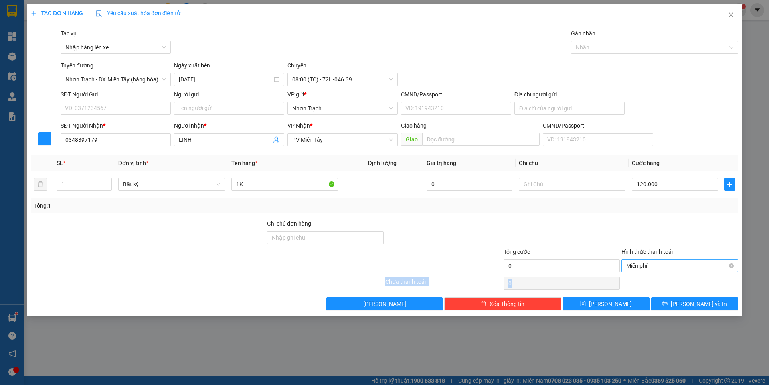
click at [648, 266] on span "Miễn phí" at bounding box center [679, 265] width 107 height 12
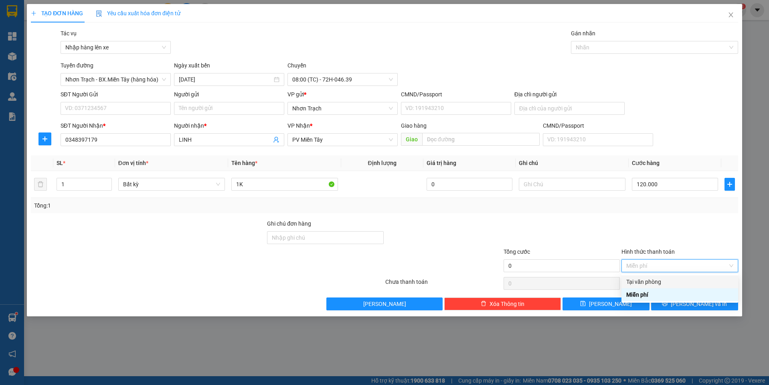
click at [648, 277] on div "Tại văn phòng" at bounding box center [679, 281] width 107 height 9
type input "120.000"
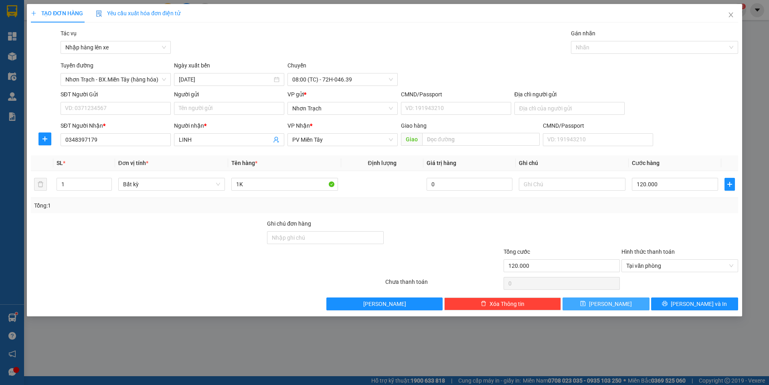
click at [628, 299] on button "[PERSON_NAME]" at bounding box center [606, 303] width 87 height 13
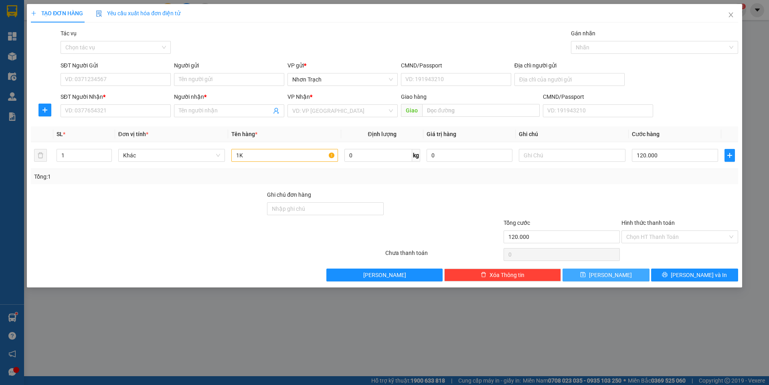
type input "0"
click at [731, 10] on span "Close" at bounding box center [731, 15] width 22 height 22
